Goal: Task Accomplishment & Management: Manage account settings

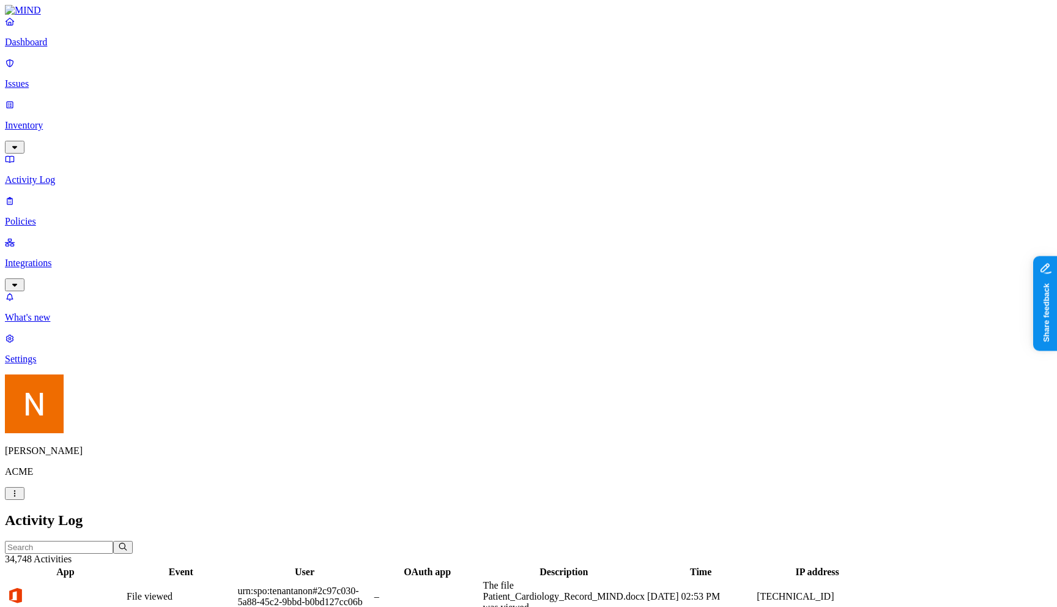
click at [632, 512] on h2 "Activity Log" at bounding box center [528, 520] width 1047 height 17
click at [89, 80] on p "Issues" at bounding box center [528, 83] width 1047 height 11
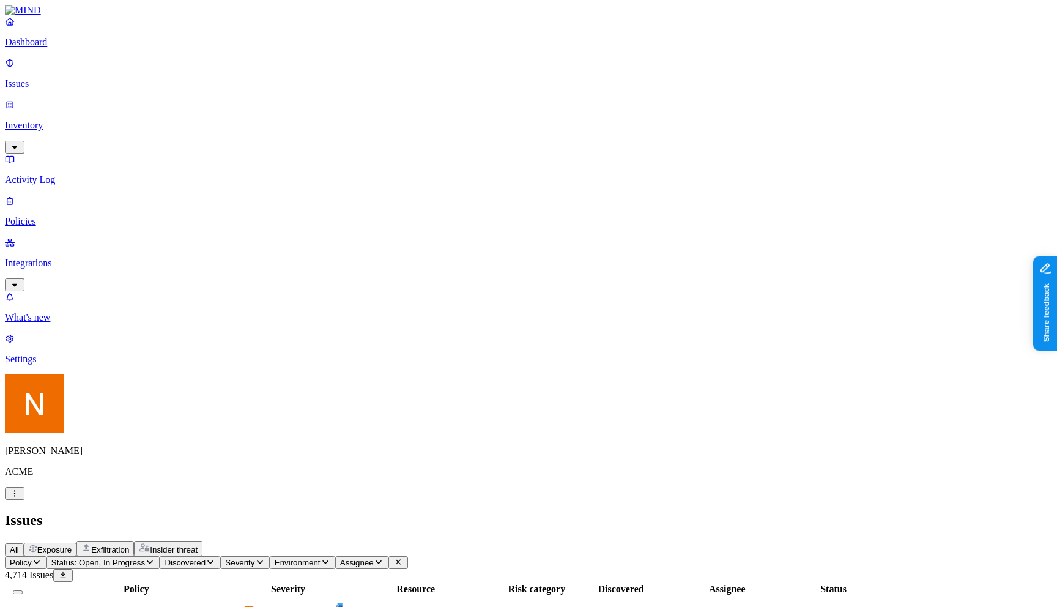
click at [129, 545] on span "Exfiltration" at bounding box center [110, 549] width 38 height 9
click at [233, 541] on div "All Exposure Exfiltration Insider threat" at bounding box center [528, 548] width 1047 height 15
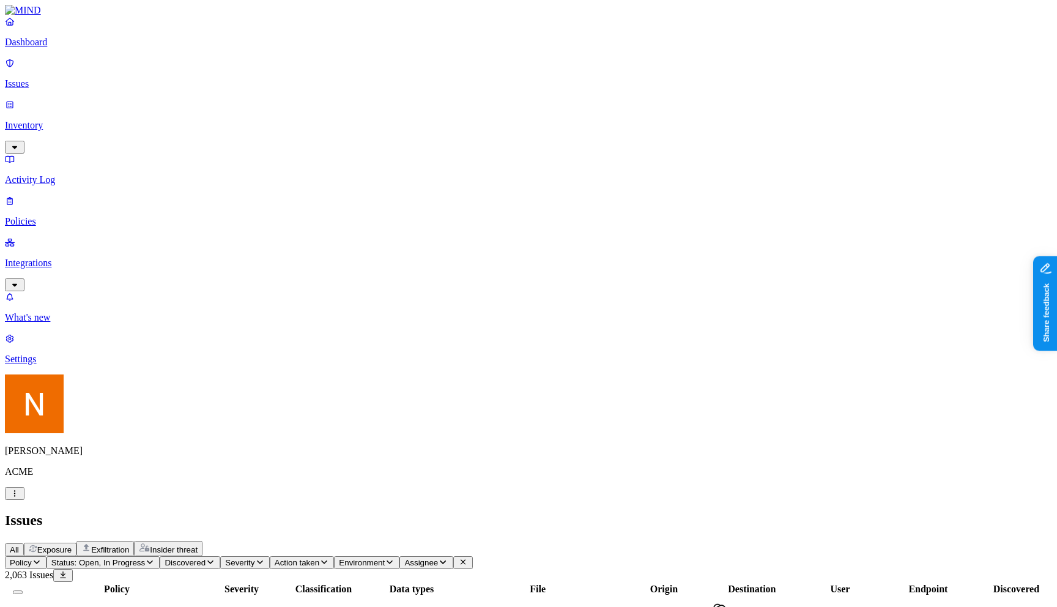
click at [72, 545] on span "Exposure" at bounding box center [54, 549] width 34 height 9
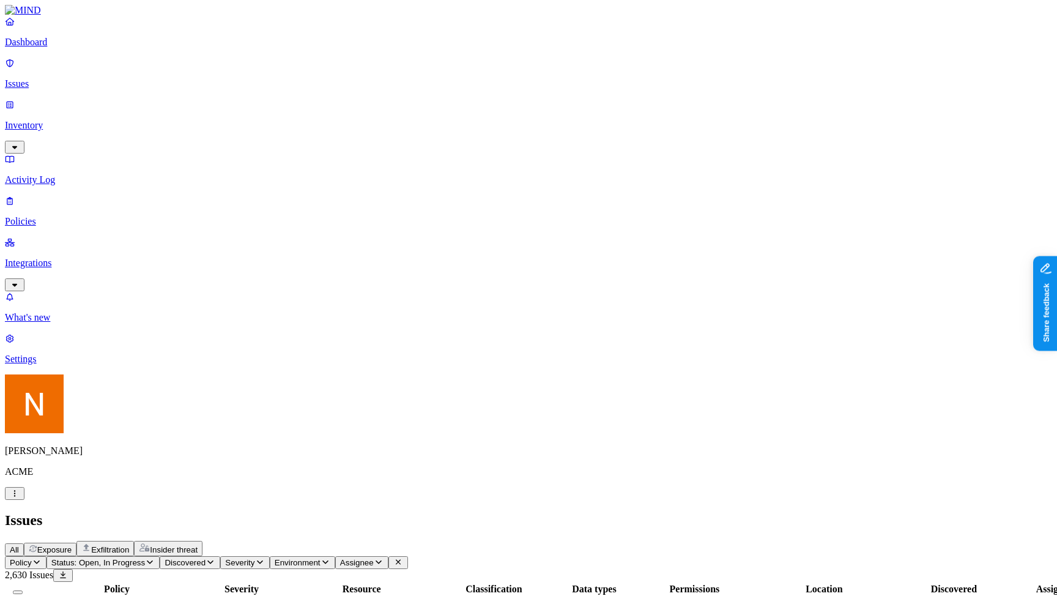
scroll to position [250, 0]
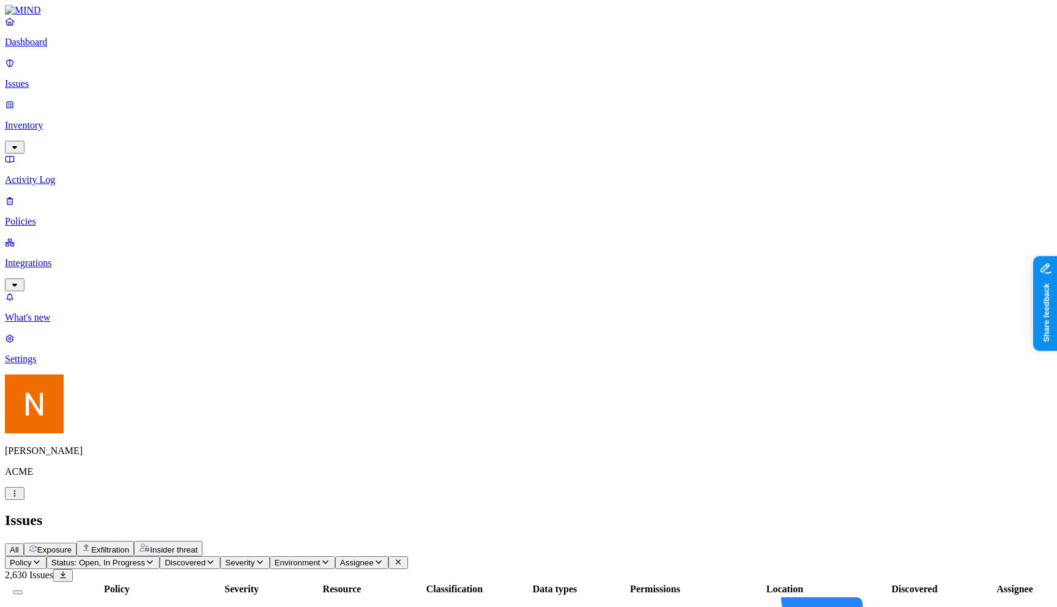
click at [145, 558] on span "Status: Open, In Progress" at bounding box center [98, 562] width 94 height 9
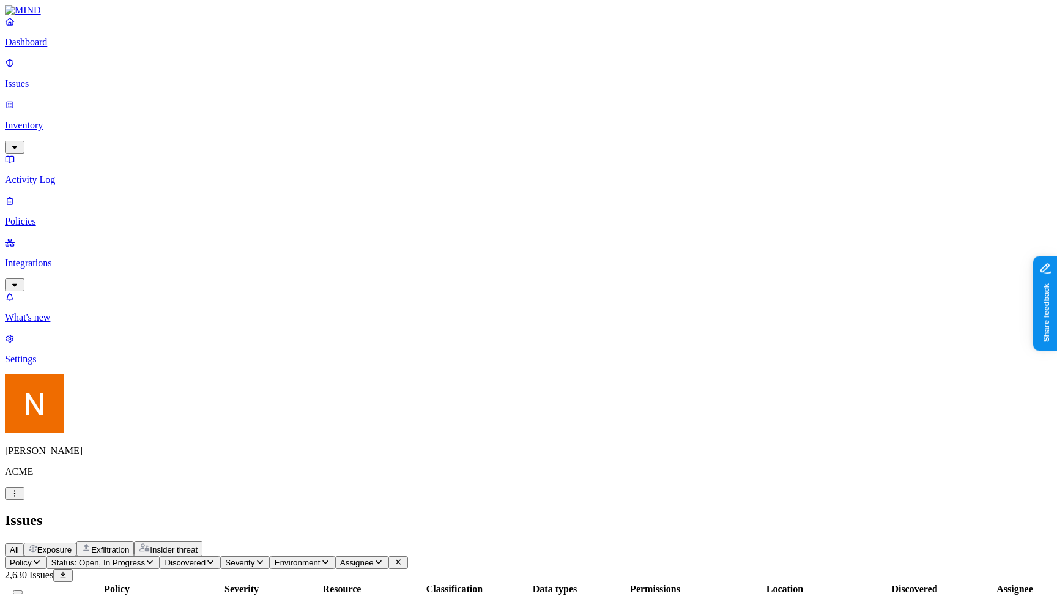
scroll to position [193, 0]
click at [64, 120] on p "Inventory" at bounding box center [528, 125] width 1047 height 11
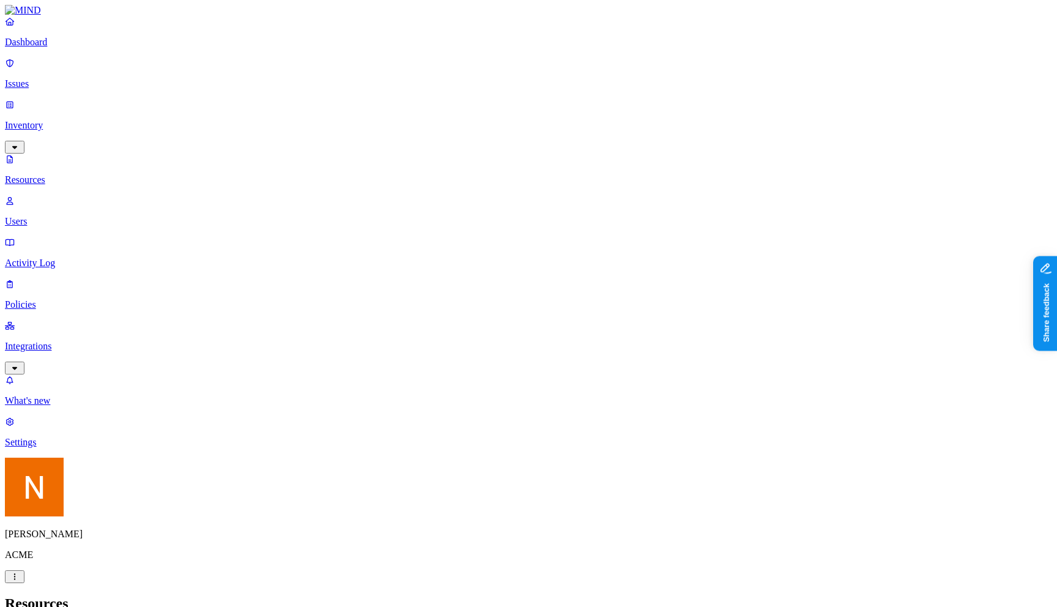
click at [61, 299] on p "Policies" at bounding box center [528, 304] width 1047 height 11
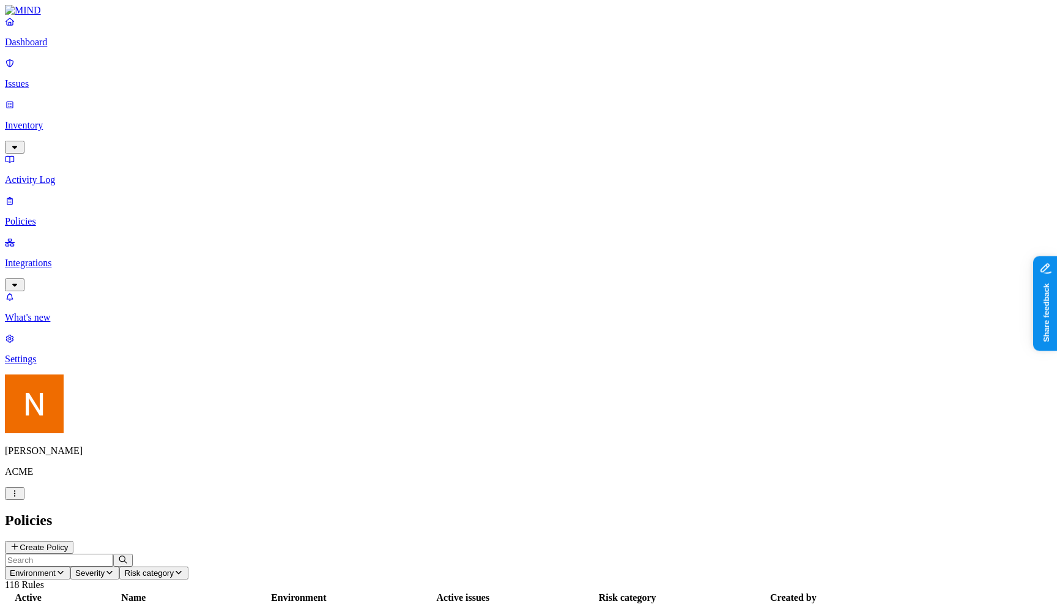
click at [80, 152] on div "Dashboard Issues Inventory Activity Log Policies Integrations" at bounding box center [528, 153] width 1047 height 275
click at [72, 257] on p "Integrations" at bounding box center [528, 262] width 1047 height 11
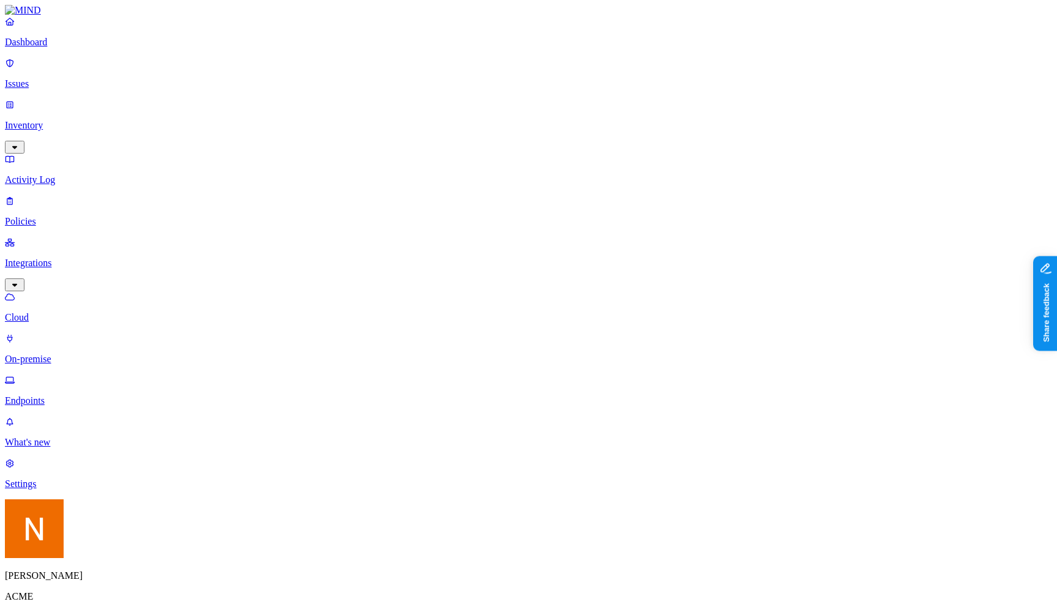
click at [101, 354] on p "On-premise" at bounding box center [528, 359] width 1047 height 11
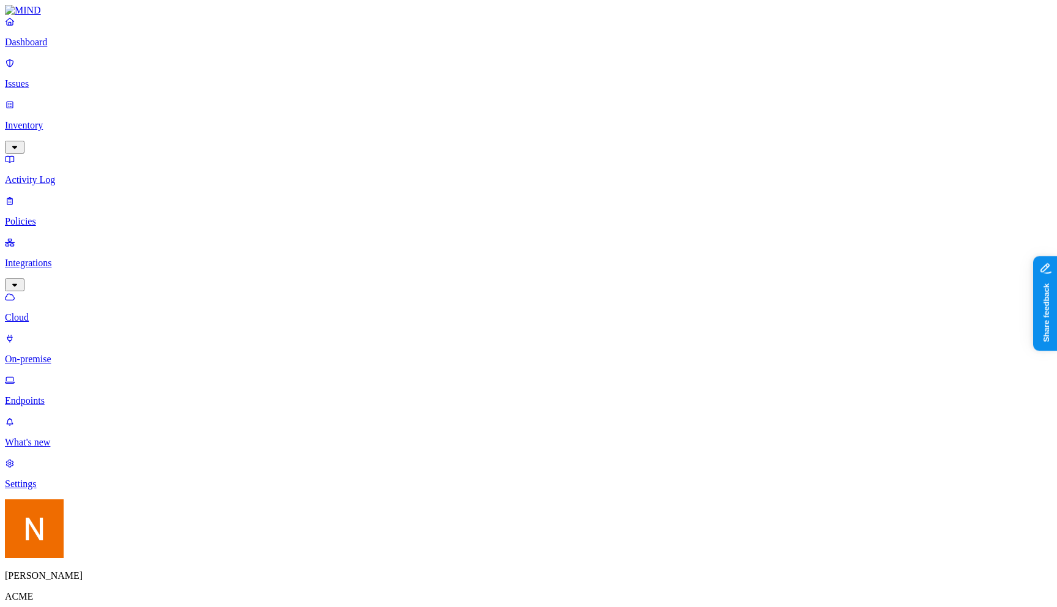
click at [95, 312] on p "Cloud" at bounding box center [528, 317] width 1047 height 11
click at [108, 354] on p "On-premise" at bounding box center [528, 359] width 1047 height 11
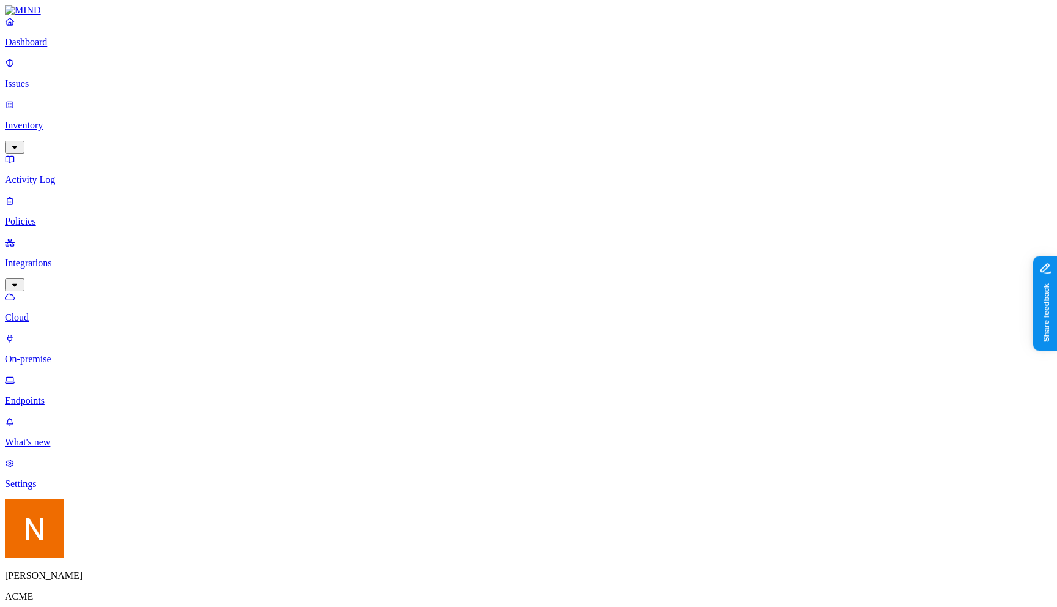
click at [78, 312] on p "Cloud" at bounding box center [528, 317] width 1047 height 11
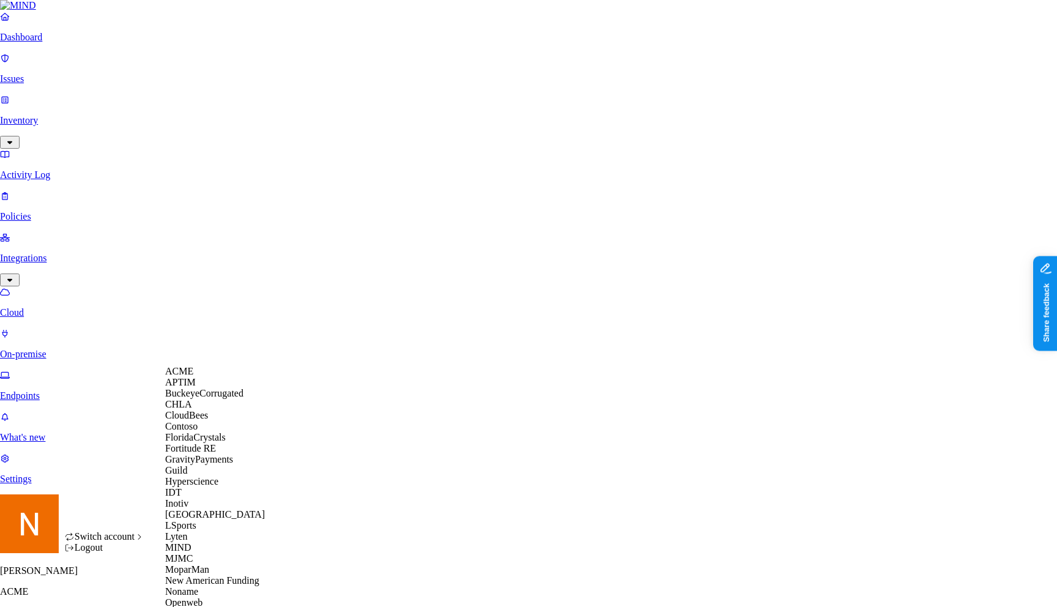
click at [218, 476] on div "Guild" at bounding box center [224, 470] width 119 height 11
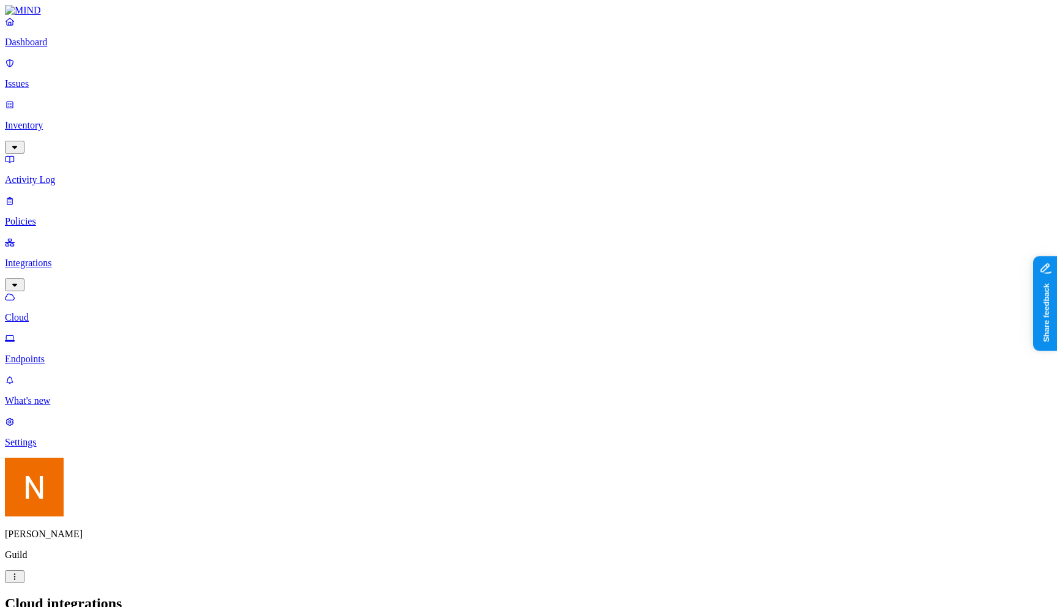
click at [64, 448] on p "Settings" at bounding box center [528, 442] width 1047 height 11
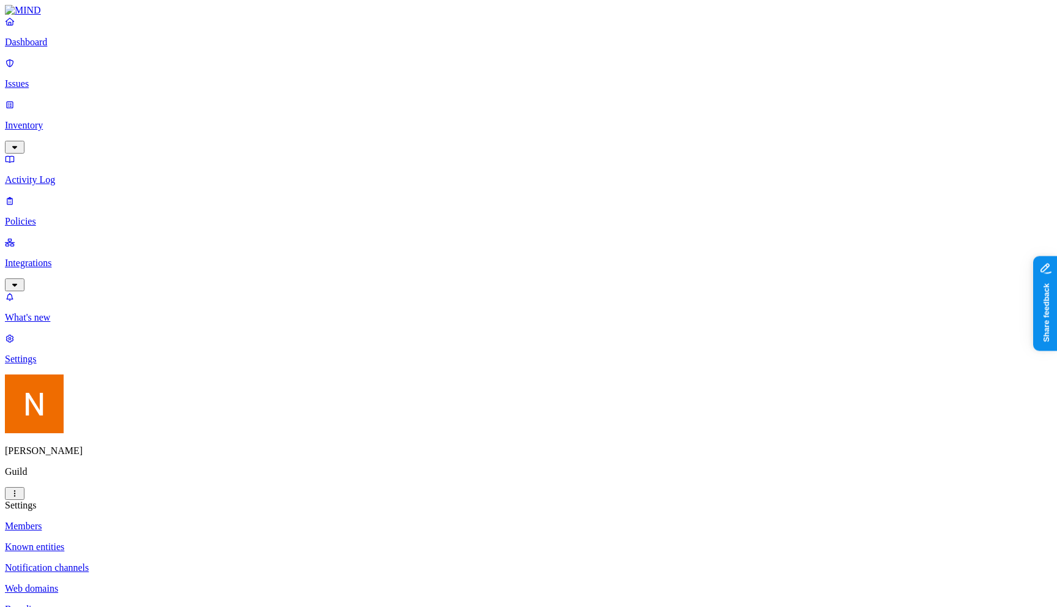
click at [204, 541] on p "Known entities" at bounding box center [528, 546] width 1047 height 11
click at [204, 562] on p "Notification channels" at bounding box center [528, 567] width 1047 height 11
click at [199, 583] on p "Web domains" at bounding box center [528, 588] width 1047 height 11
click at [197, 604] on link "Branding" at bounding box center [528, 609] width 1047 height 11
click at [205, 583] on p "Web domains" at bounding box center [528, 588] width 1047 height 11
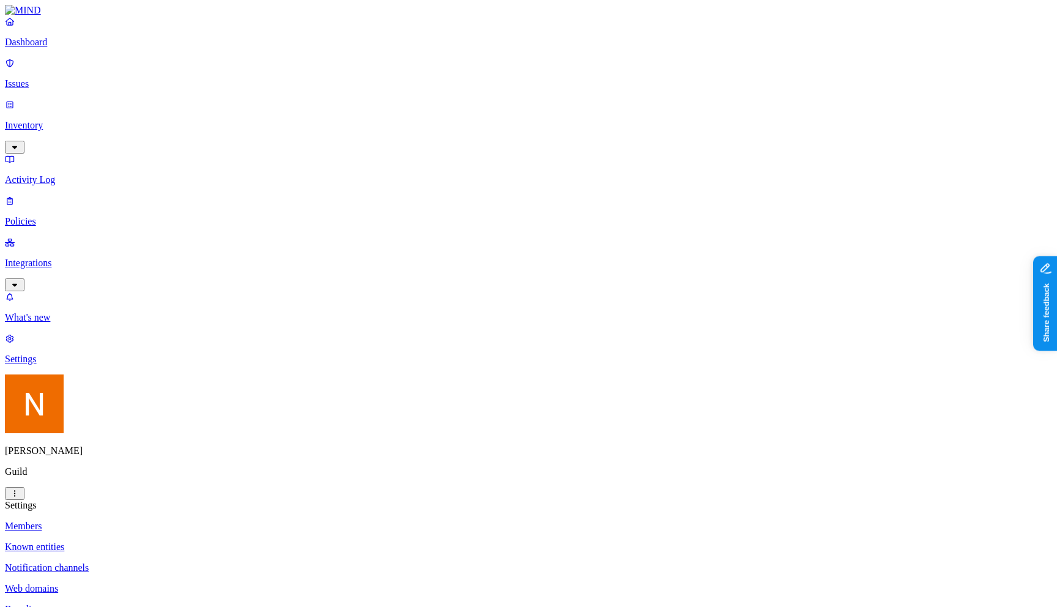
click at [209, 562] on p "Notification channels" at bounding box center [528, 567] width 1047 height 11
click at [221, 541] on link "Known entities" at bounding box center [528, 546] width 1047 height 11
click at [229, 520] on link "Members" at bounding box center [528, 525] width 1047 height 11
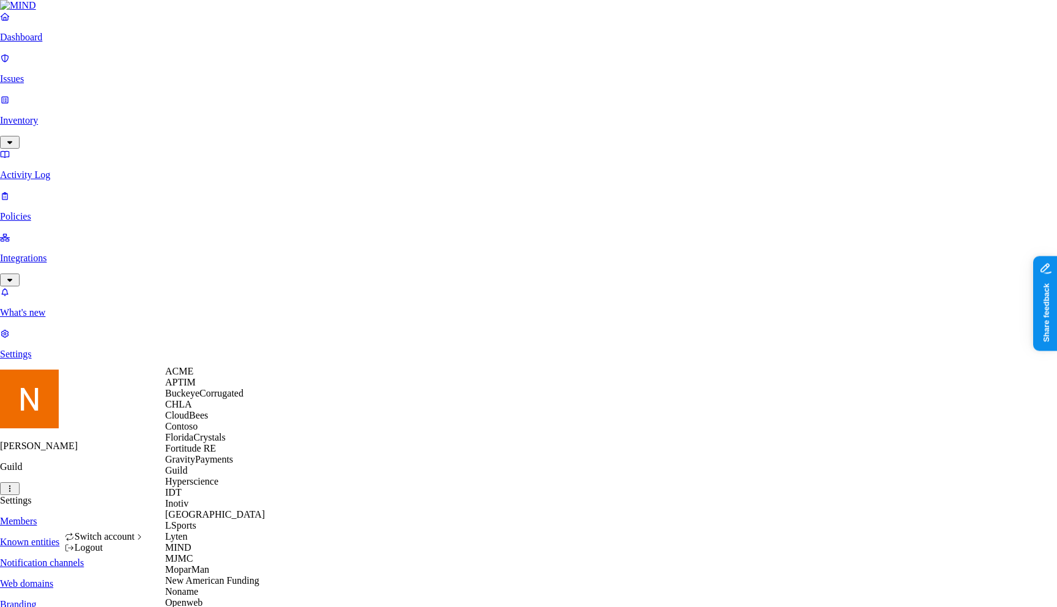
scroll to position [469, 0]
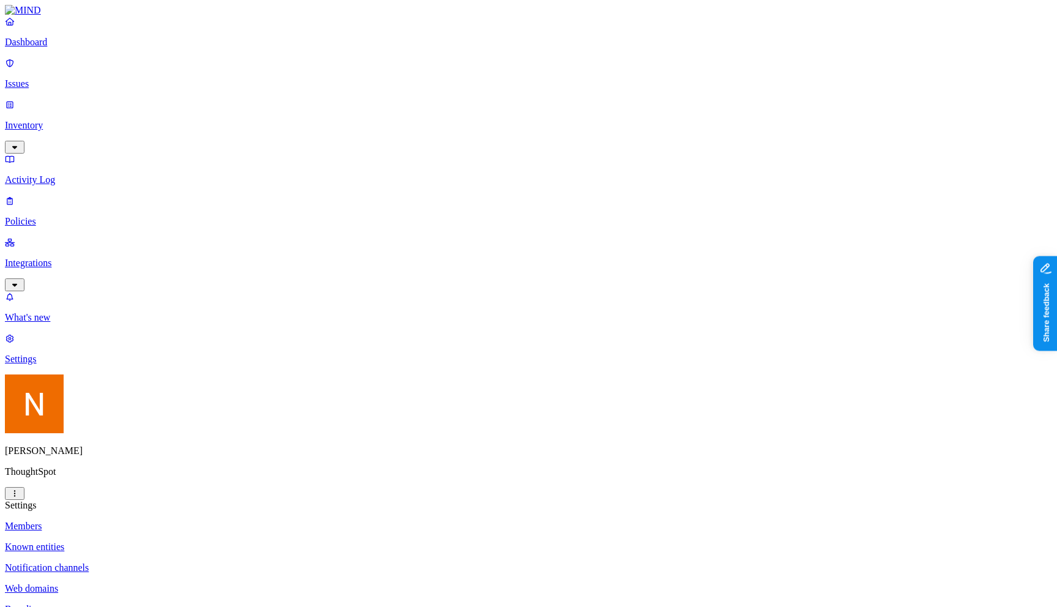
click at [109, 591] on html "Dashboard Issues Inventory Activity Log Policies Integrations What's new 1 Sett…" at bounding box center [528, 416] width 1057 height 833
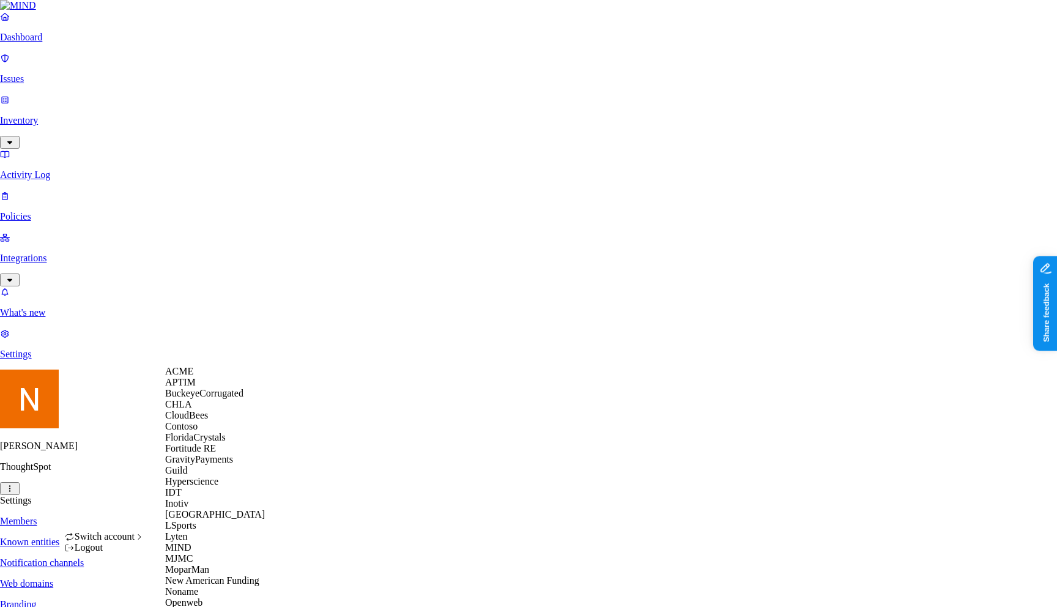
click at [231, 369] on div "ACME" at bounding box center [224, 371] width 119 height 11
